Goal: Find specific page/section: Find specific page/section

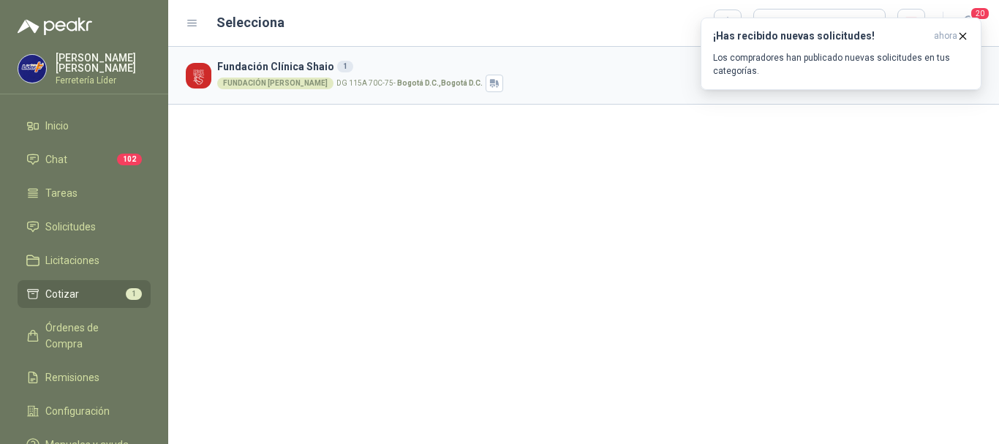
click at [69, 290] on span "Cotizar" at bounding box center [62, 294] width 34 height 16
click at [964, 34] on icon "button" at bounding box center [963, 36] width 6 height 6
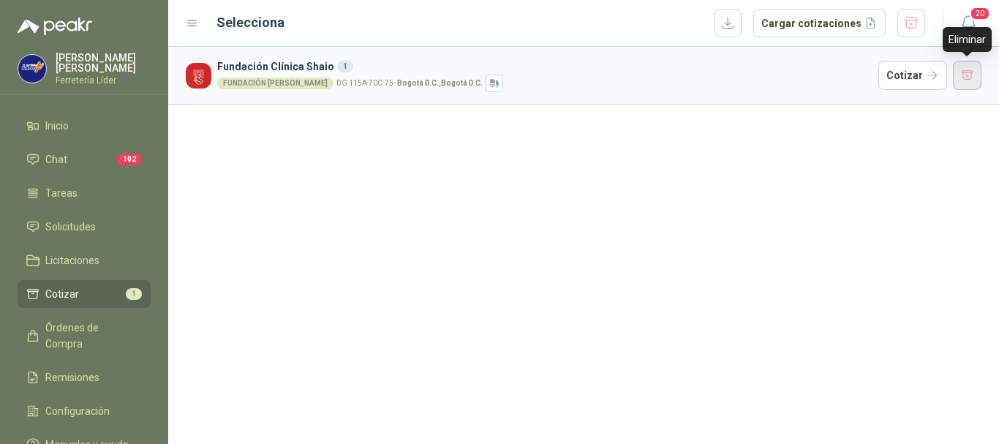
click at [972, 75] on button "button" at bounding box center [967, 75] width 29 height 29
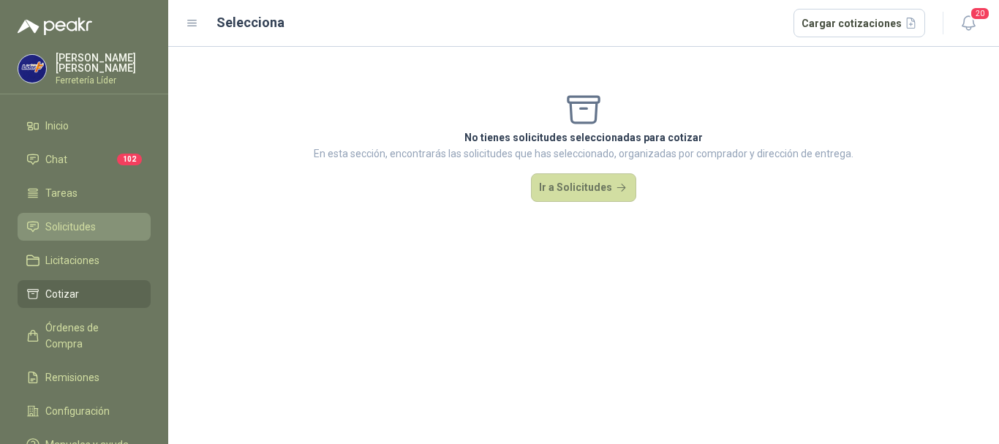
click at [72, 227] on span "Solicitudes" at bounding box center [70, 227] width 50 height 16
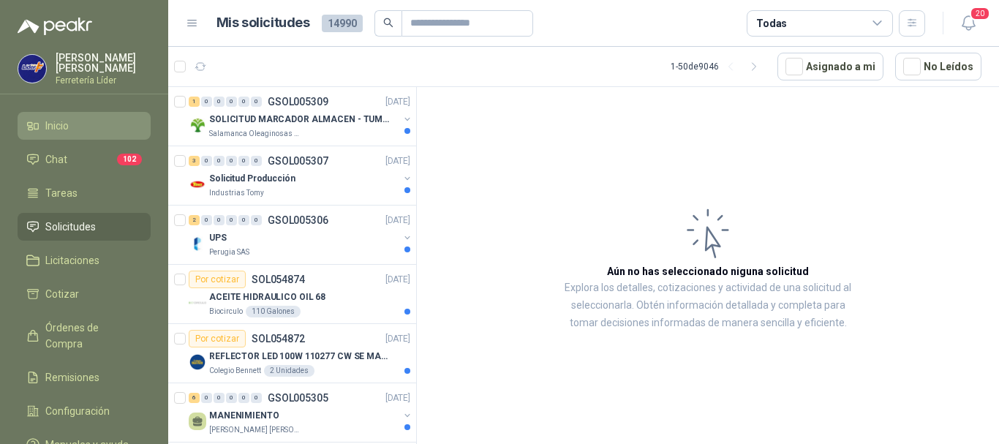
click at [71, 126] on li "Inicio" at bounding box center [84, 126] width 116 height 16
